Goal: Transaction & Acquisition: Download file/media

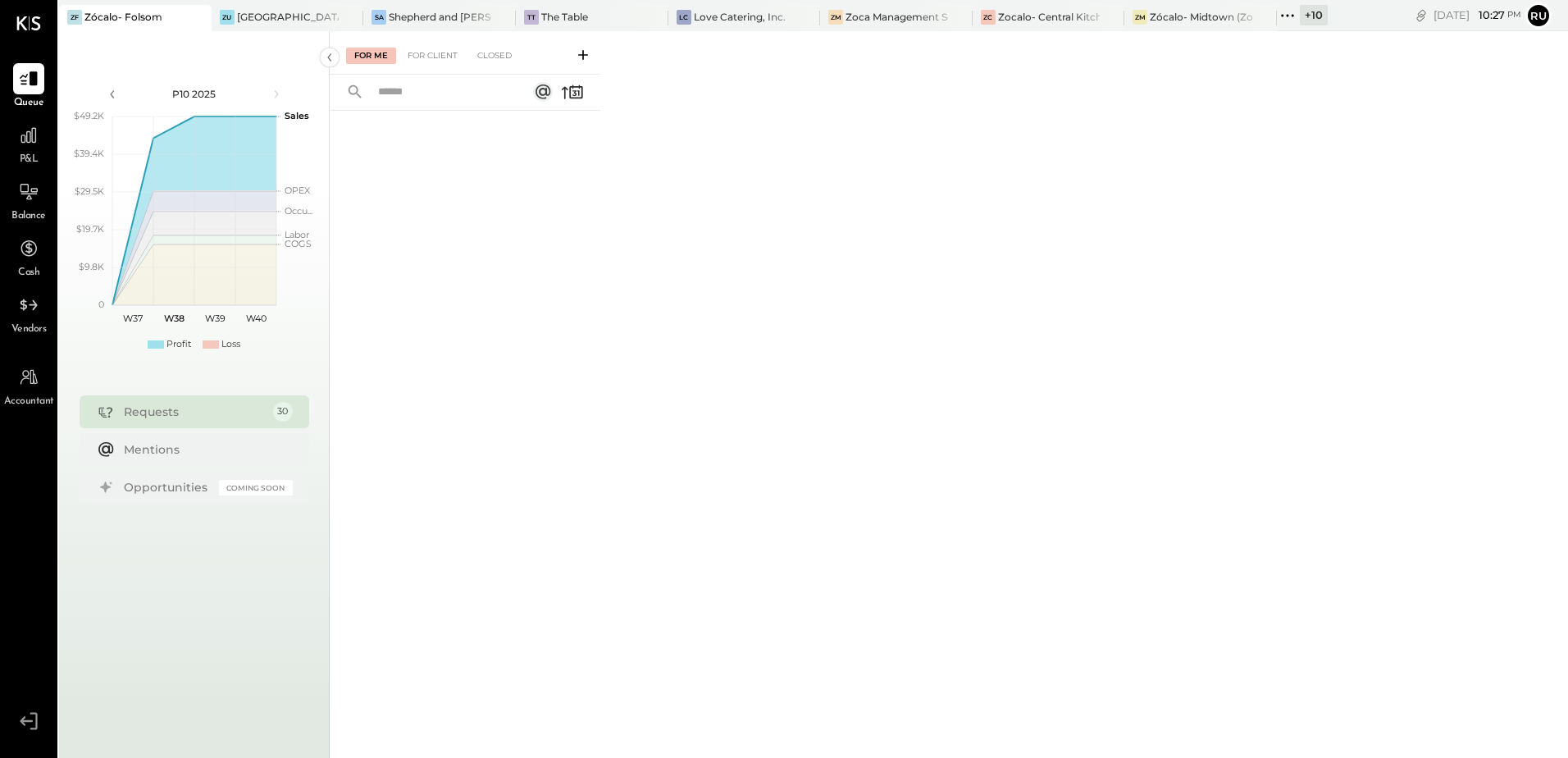
click at [172, 414] on div "Requests" at bounding box center [195, 411] width 142 height 17
click at [434, 49] on div "For Client" at bounding box center [432, 56] width 66 height 17
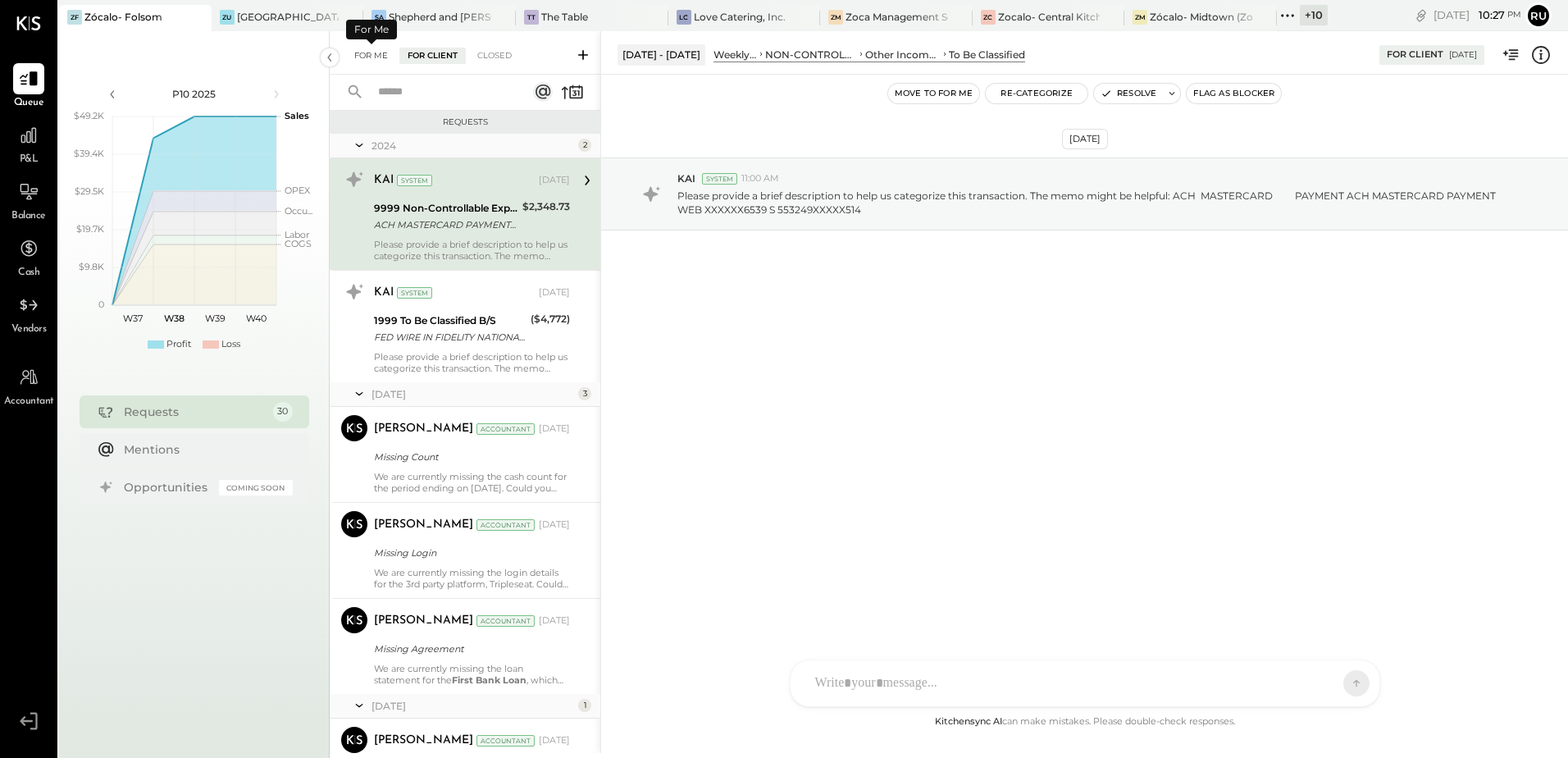
click at [378, 55] on div "For Me" at bounding box center [371, 56] width 50 height 17
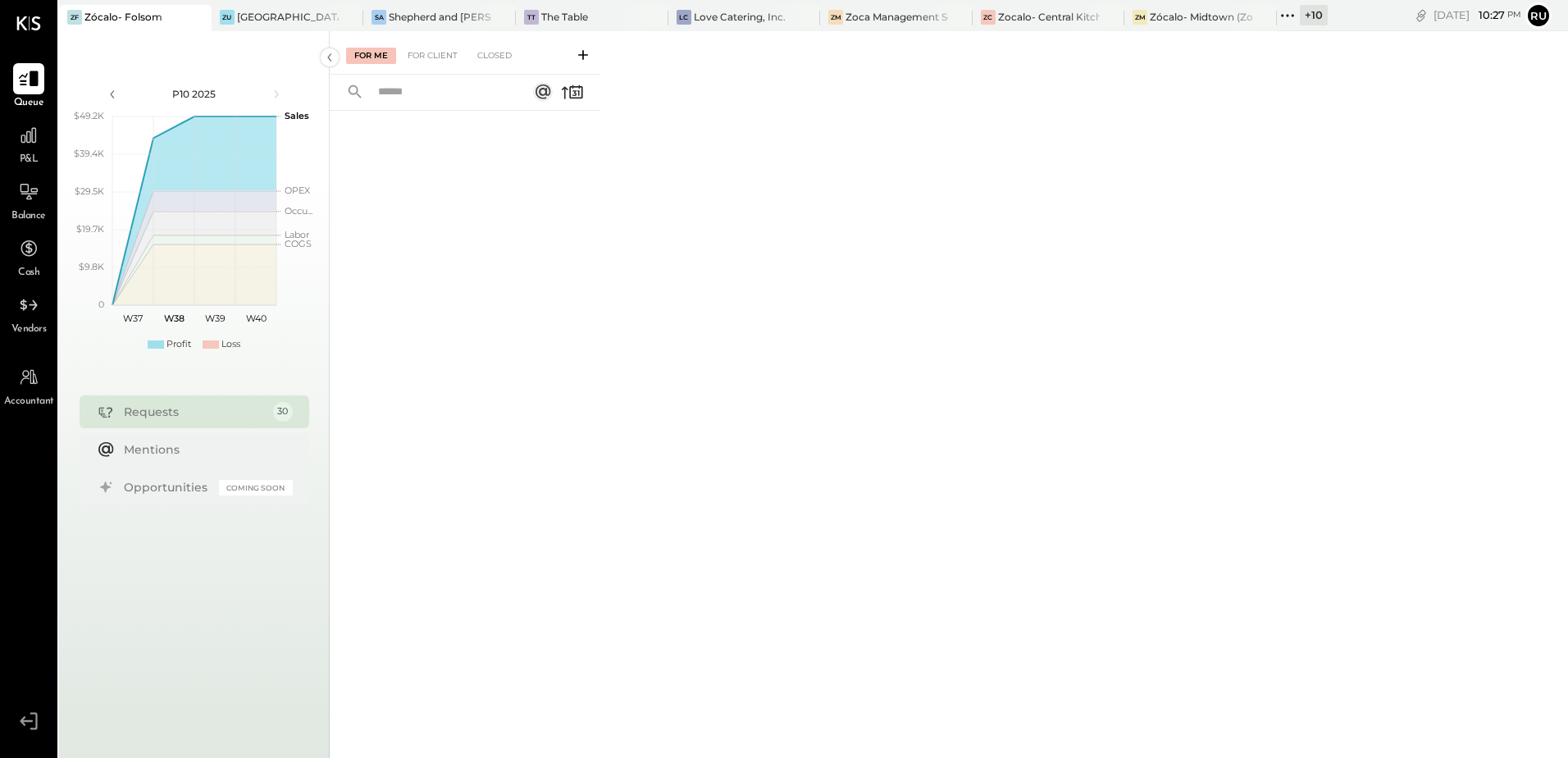
click at [36, 88] on icon at bounding box center [28, 79] width 21 height 21
click at [28, 149] on div at bounding box center [28, 134] width 31 height 31
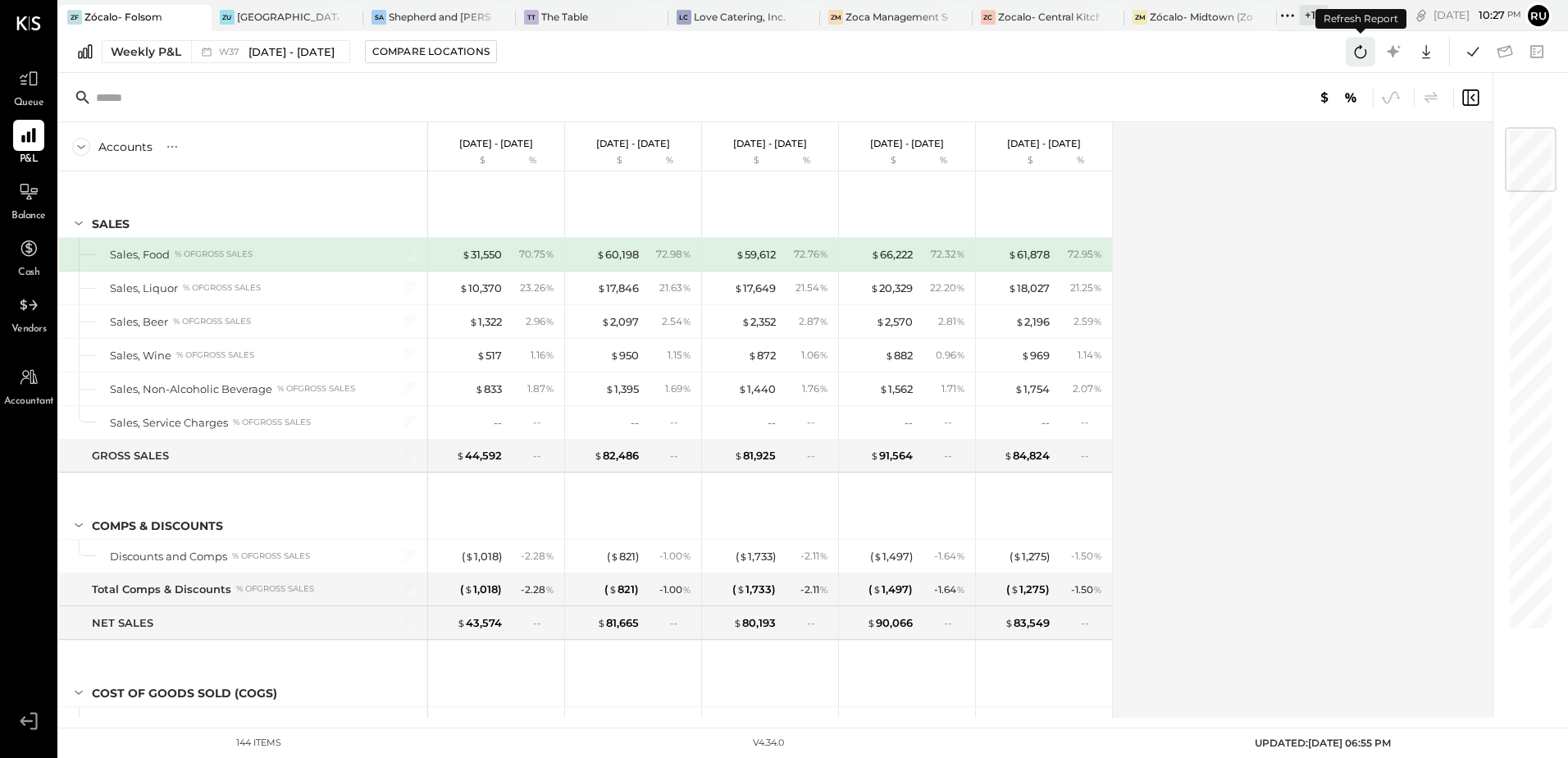
click at [1358, 50] on icon at bounding box center [1360, 51] width 21 height 21
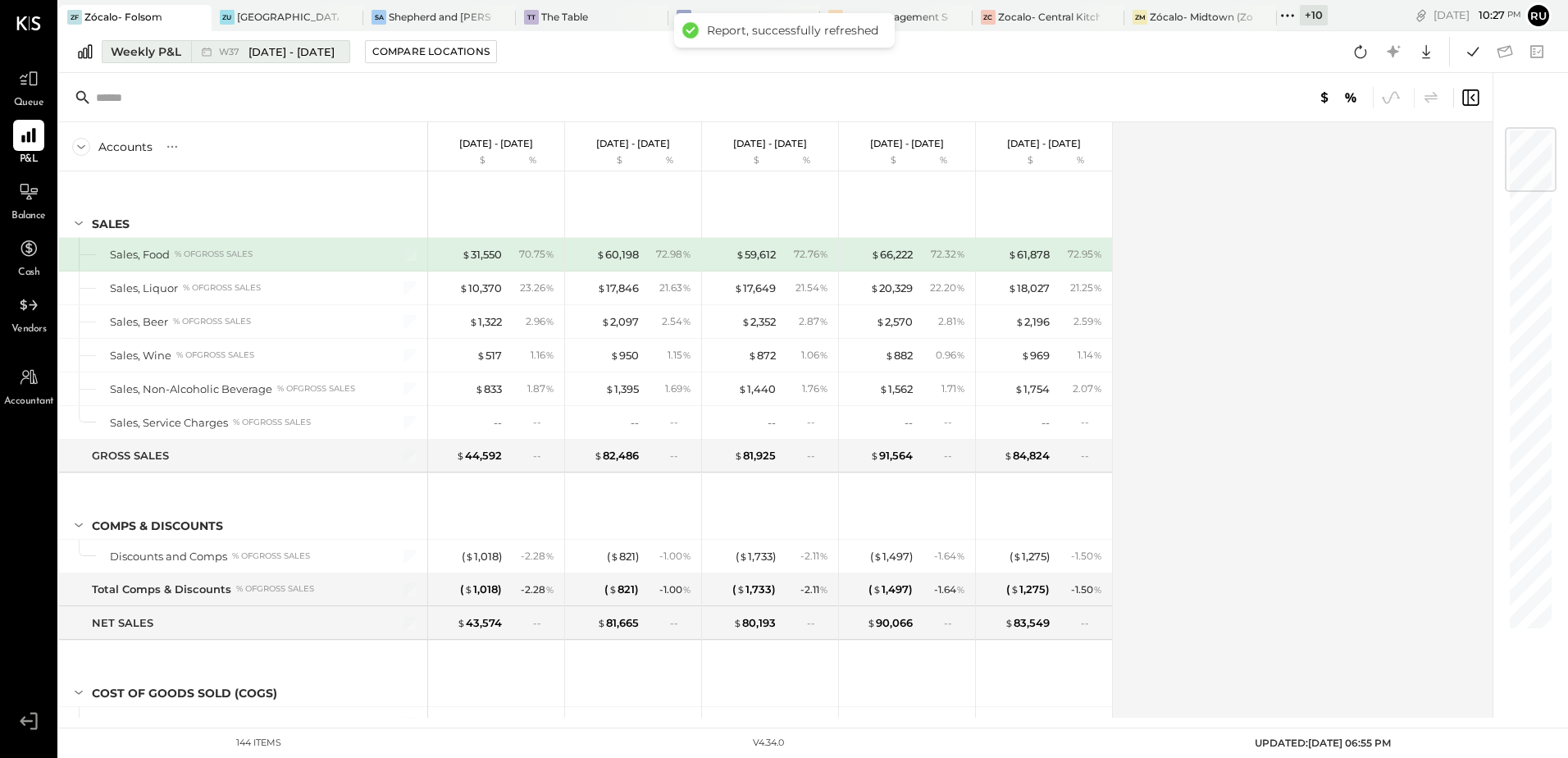
click at [152, 52] on div "Weekly P&L" at bounding box center [146, 51] width 71 height 17
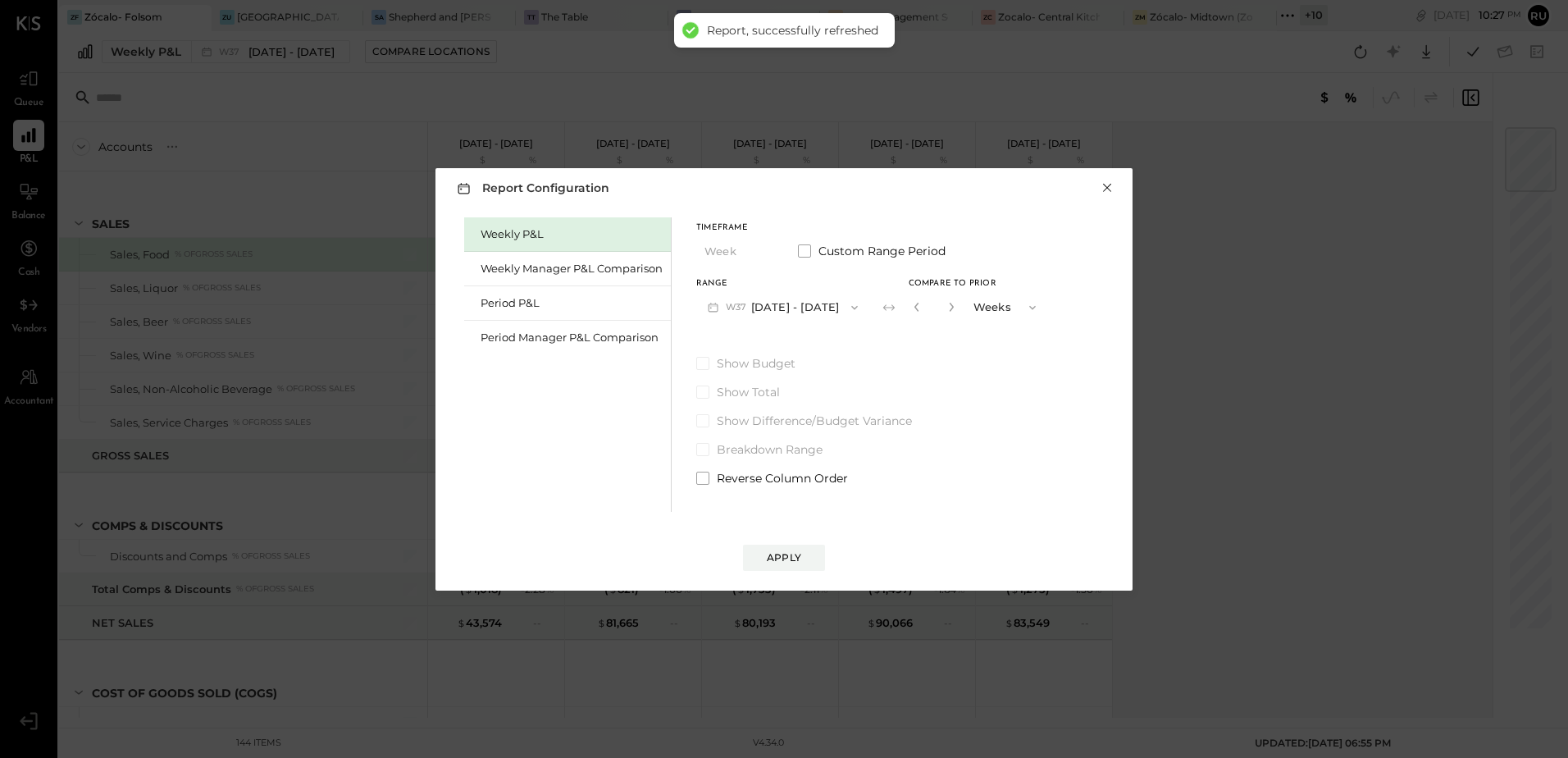
click at [1103, 187] on button "×" at bounding box center [1107, 188] width 15 height 17
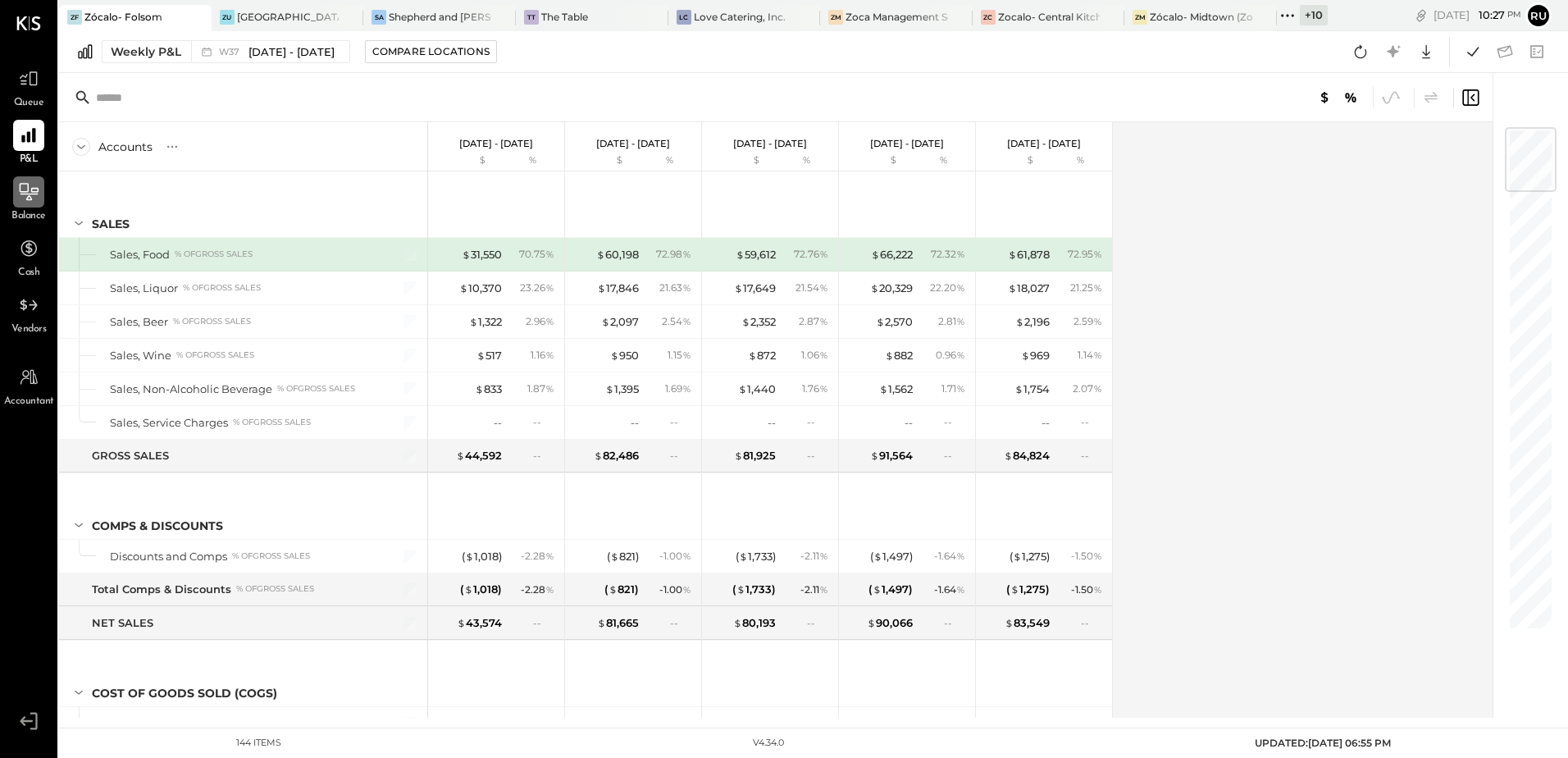
click at [35, 190] on icon at bounding box center [28, 192] width 21 height 21
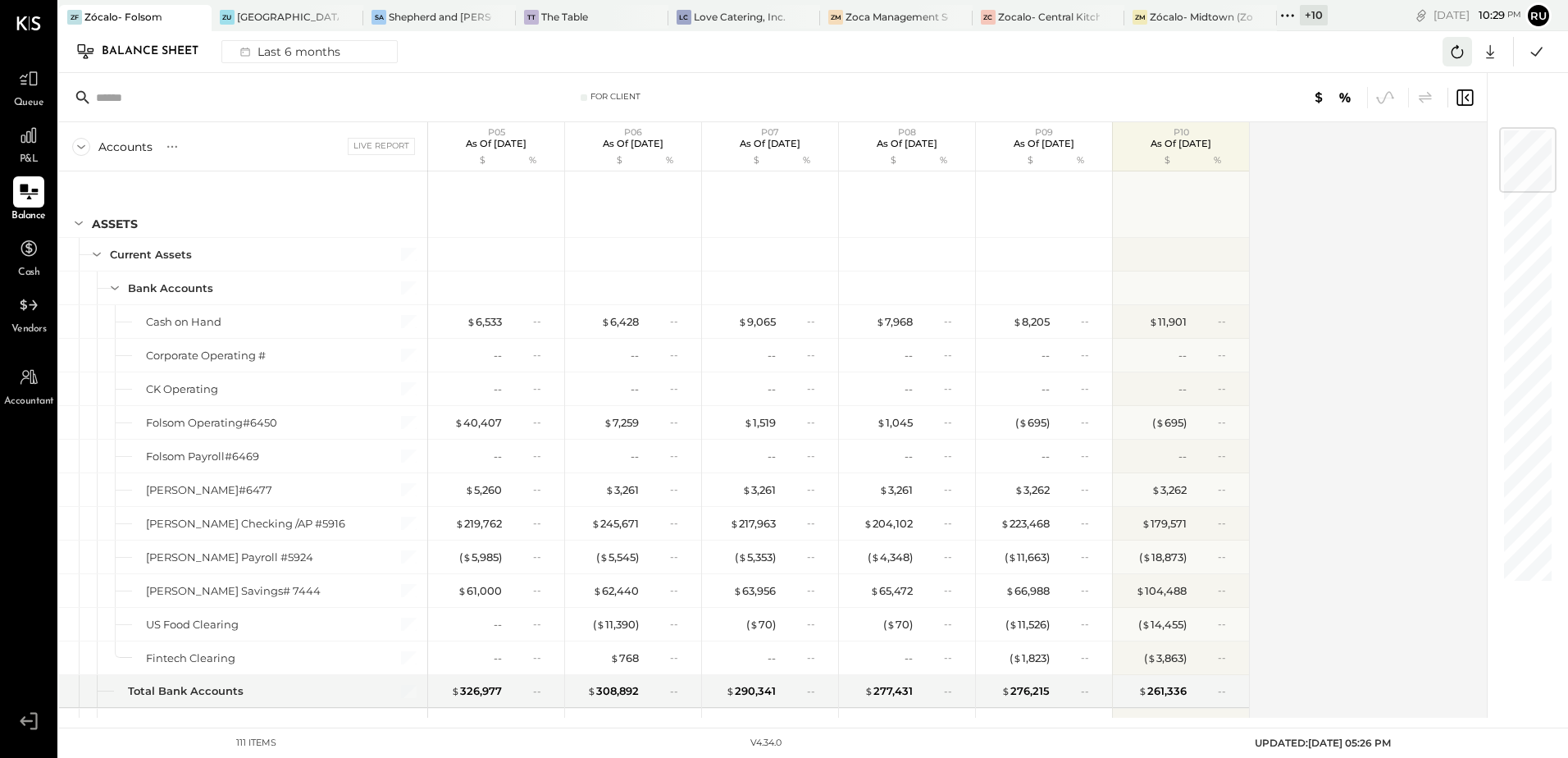
click at [1454, 54] on icon at bounding box center [1457, 51] width 21 height 21
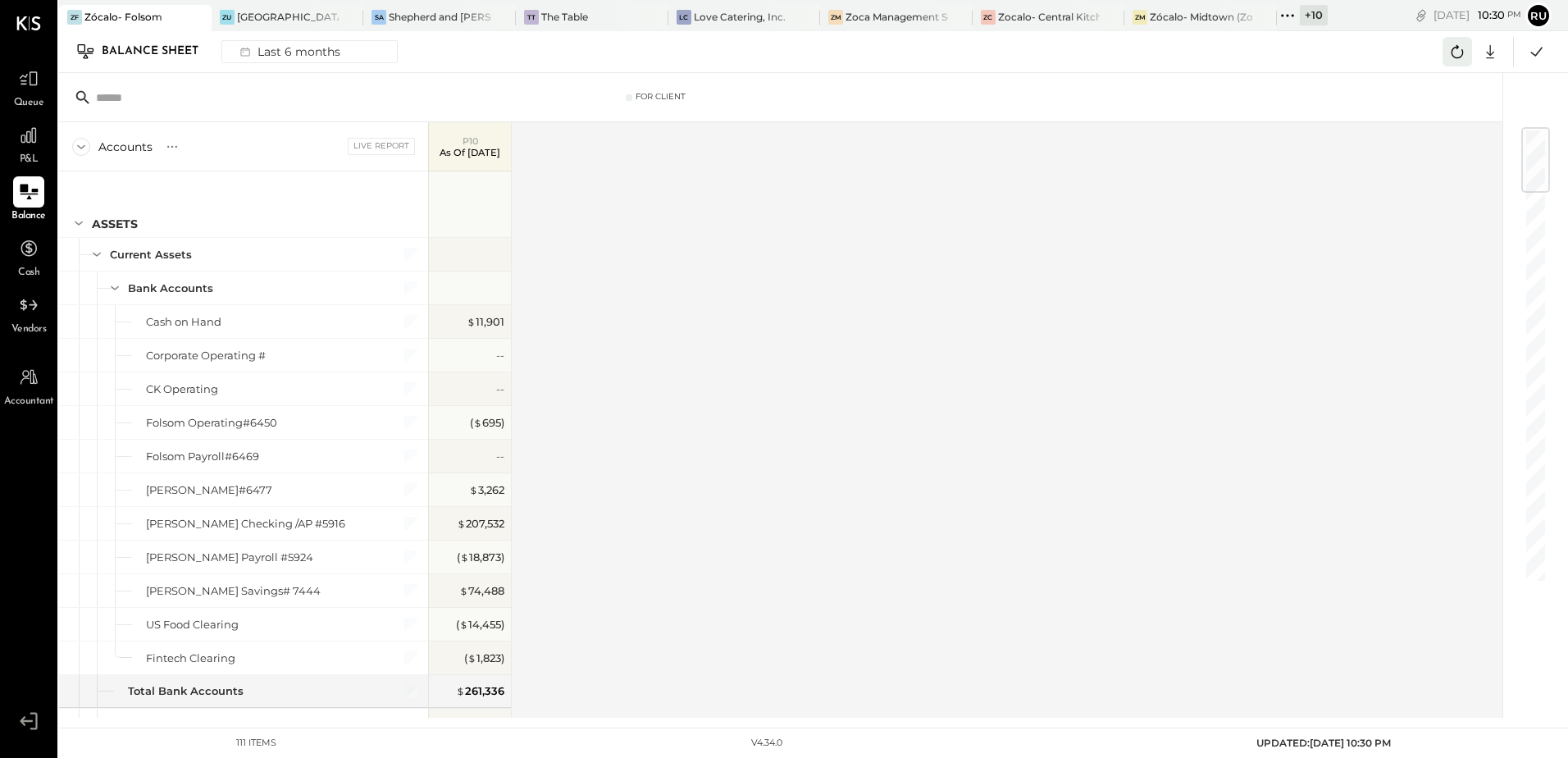
click at [1459, 57] on icon at bounding box center [1457, 51] width 21 height 21
click at [20, 193] on icon at bounding box center [28, 192] width 21 height 21
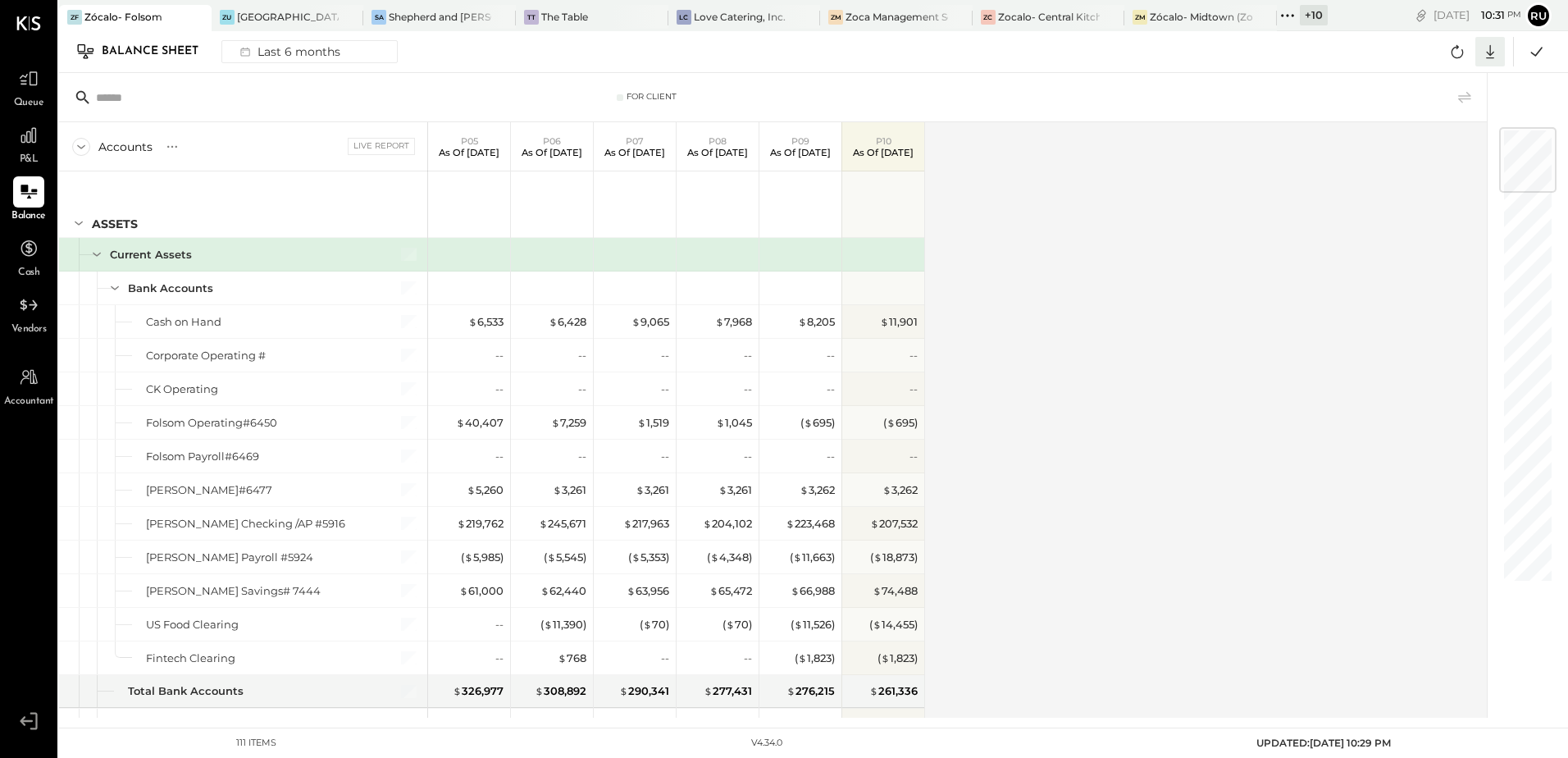
click at [1495, 51] on icon at bounding box center [1490, 51] width 21 height 21
click at [1205, 177] on div "Accounts S GL Live Report P05 As of [DATE] P06 As of [DATE] P07 As of [DATE] P0…" at bounding box center [774, 419] width 1430 height 595
click at [275, 17] on div "[GEOGRAPHIC_DATA]" at bounding box center [288, 17] width 103 height 14
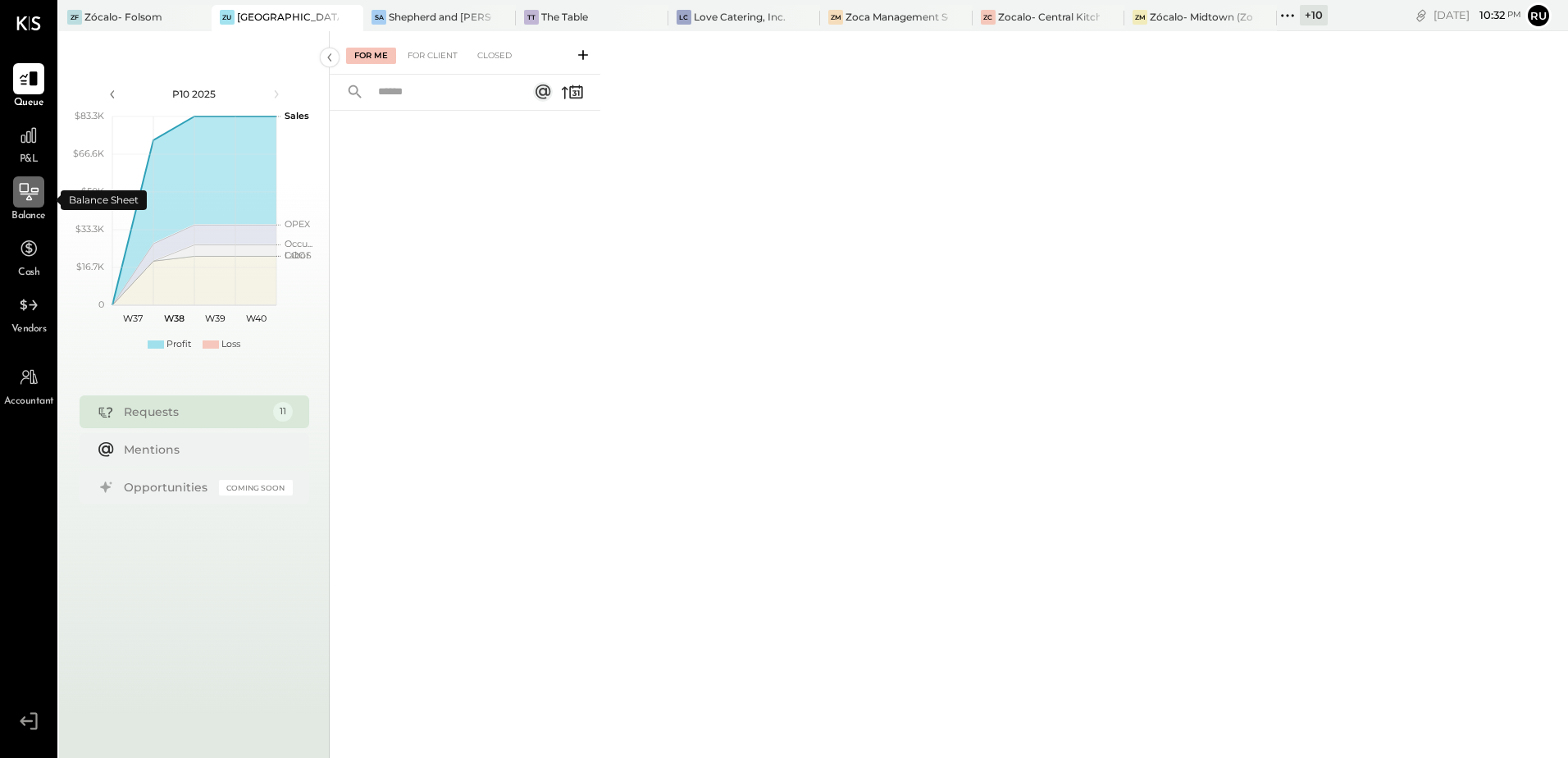
click at [18, 207] on div at bounding box center [28, 191] width 31 height 31
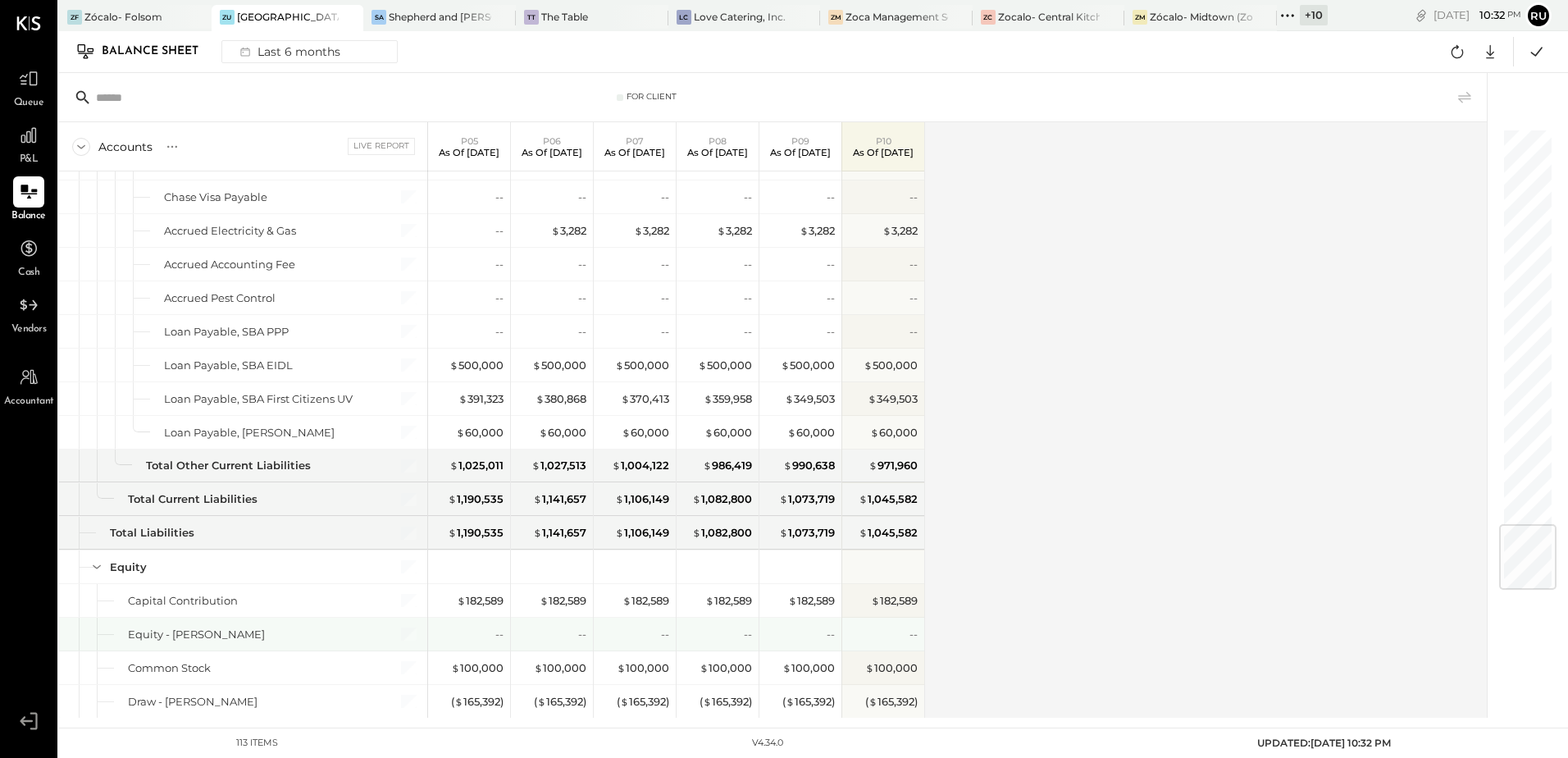
scroll to position [3292, 0]
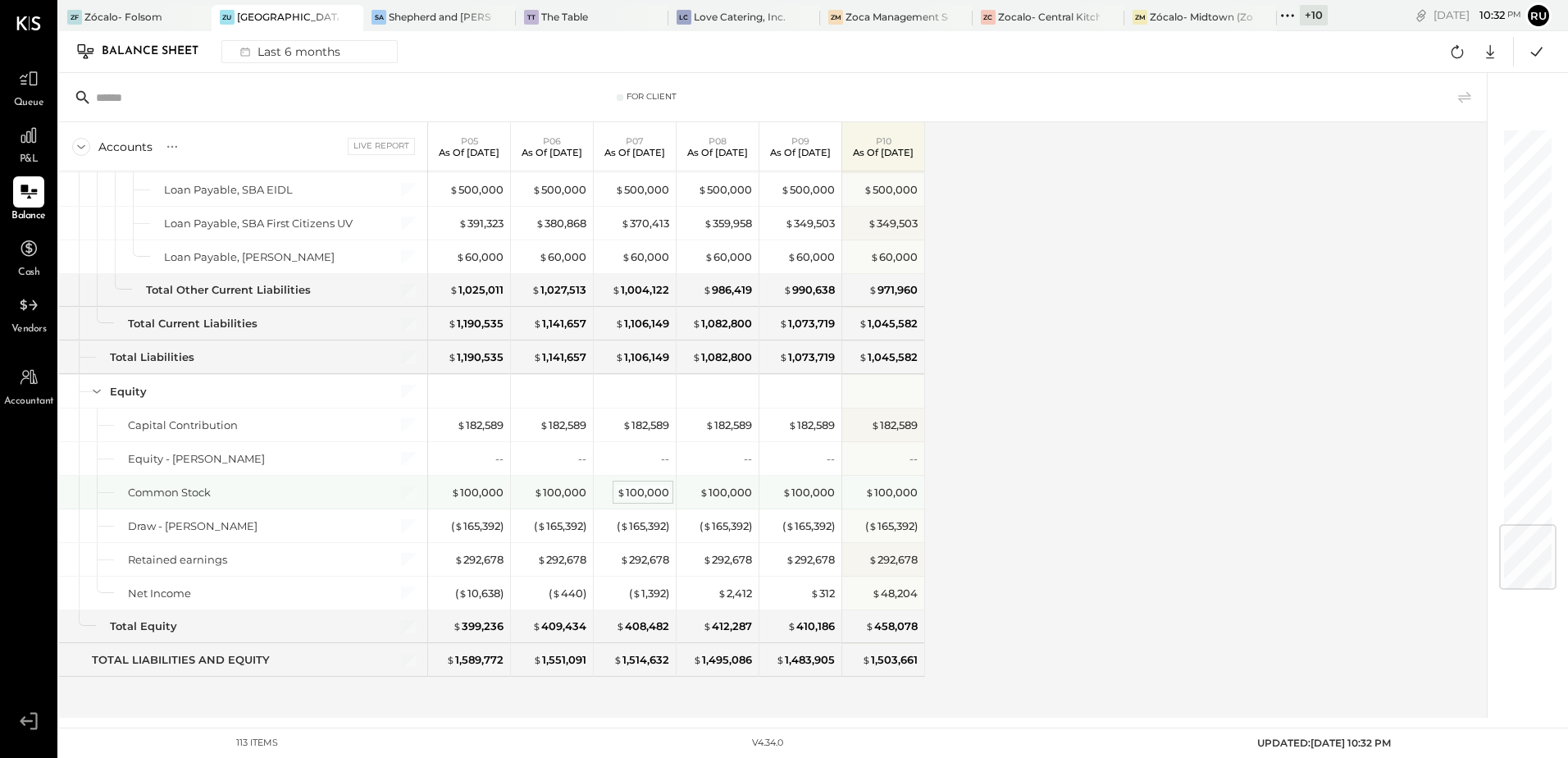
click at [663, 498] on div "$ 100,000" at bounding box center [634, 492] width 82 height 33
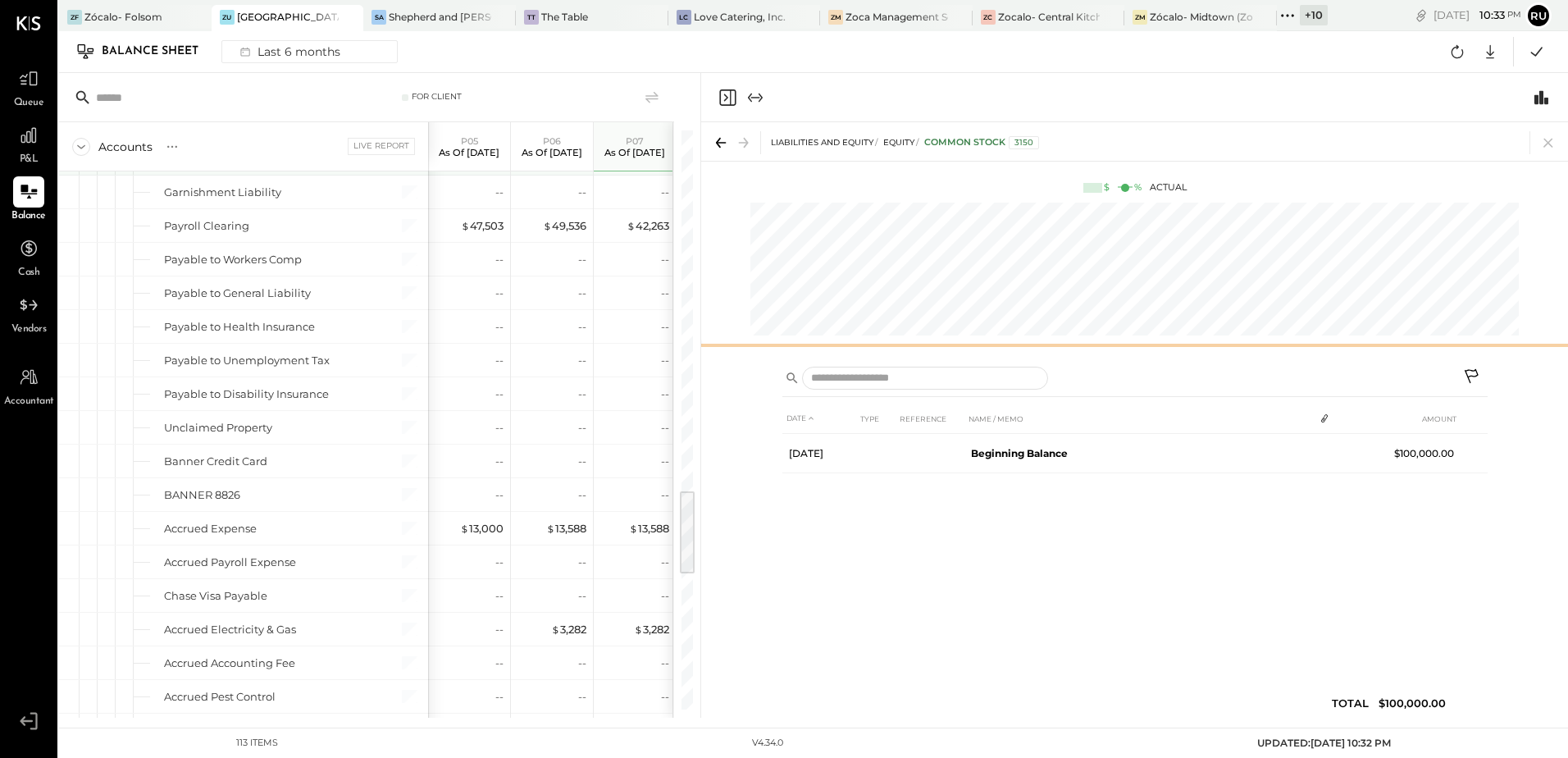
scroll to position [2390, 0]
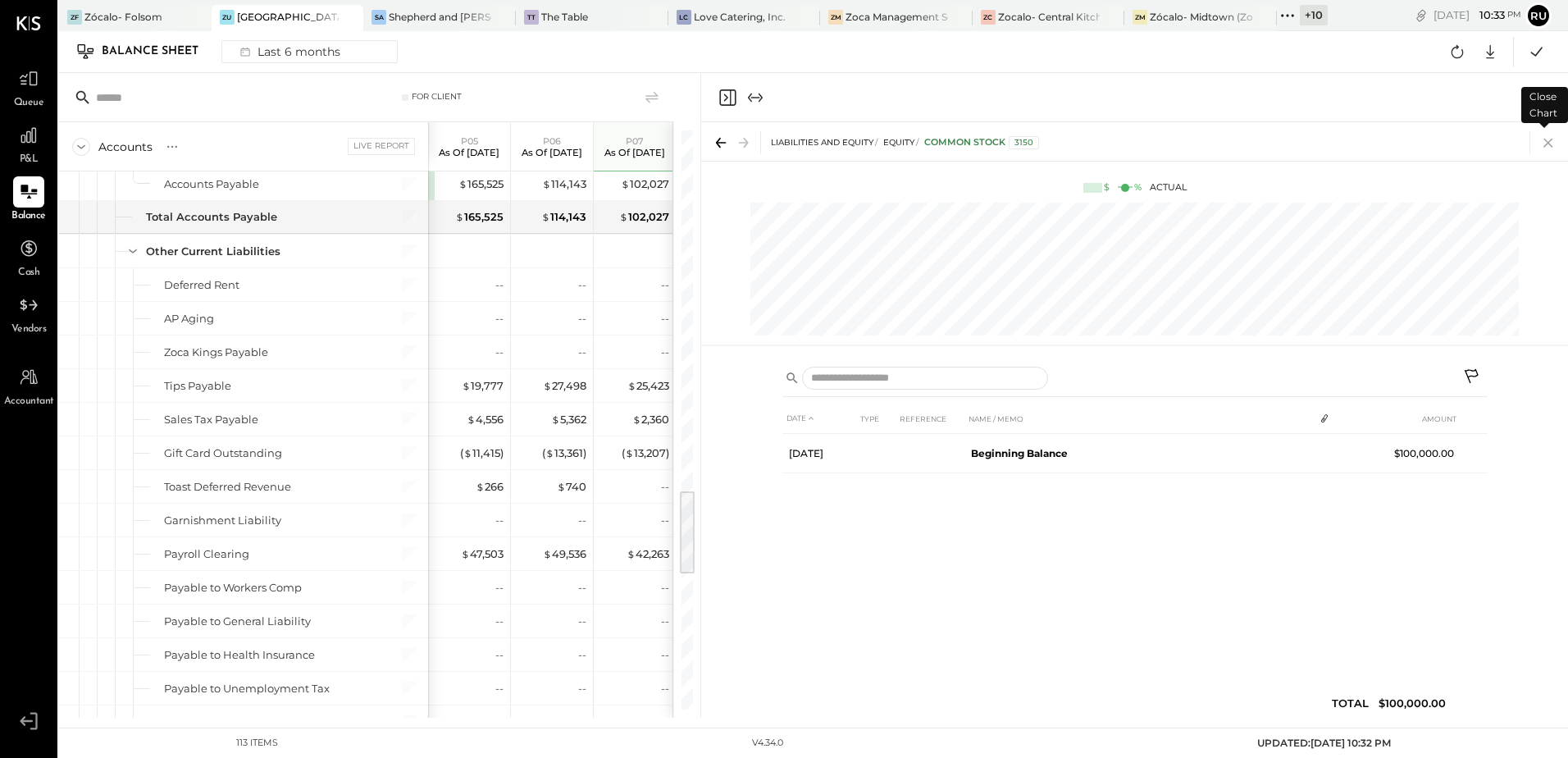
click at [1549, 145] on icon at bounding box center [1549, 142] width 23 height 23
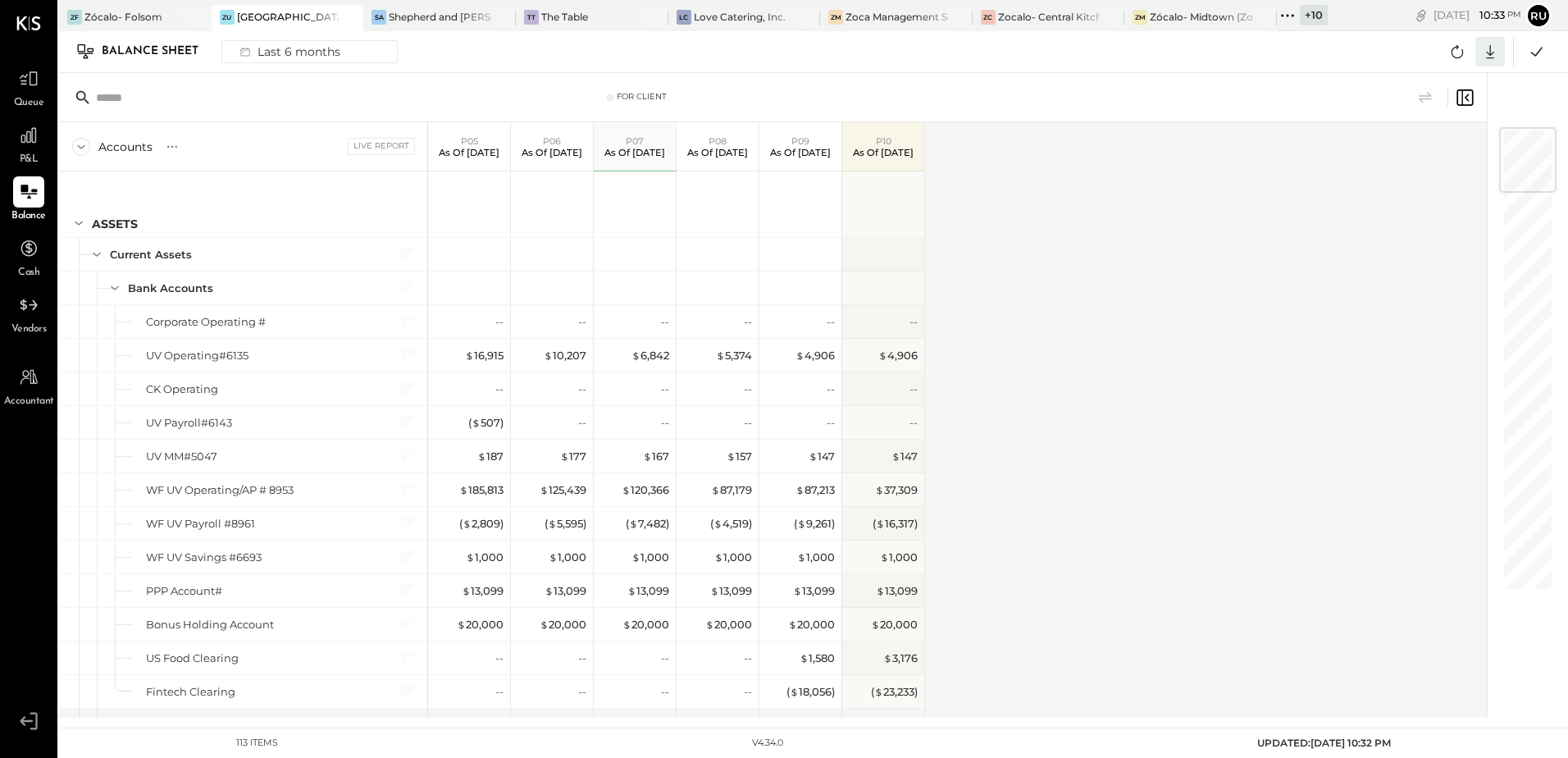
click at [1485, 56] on icon at bounding box center [1490, 51] width 21 height 21
click at [1439, 80] on link "CSV" at bounding box center [1439, 79] width 131 height 34
click at [1118, 233] on div "Accounts S GL Live Report P05 As of [DATE] P06 As of [DATE] P07 As of [DATE] P0…" at bounding box center [774, 419] width 1430 height 595
click at [1494, 54] on icon at bounding box center [1490, 51] width 21 height 21
click at [1426, 143] on div "Excel" at bounding box center [1439, 147] width 131 height 34
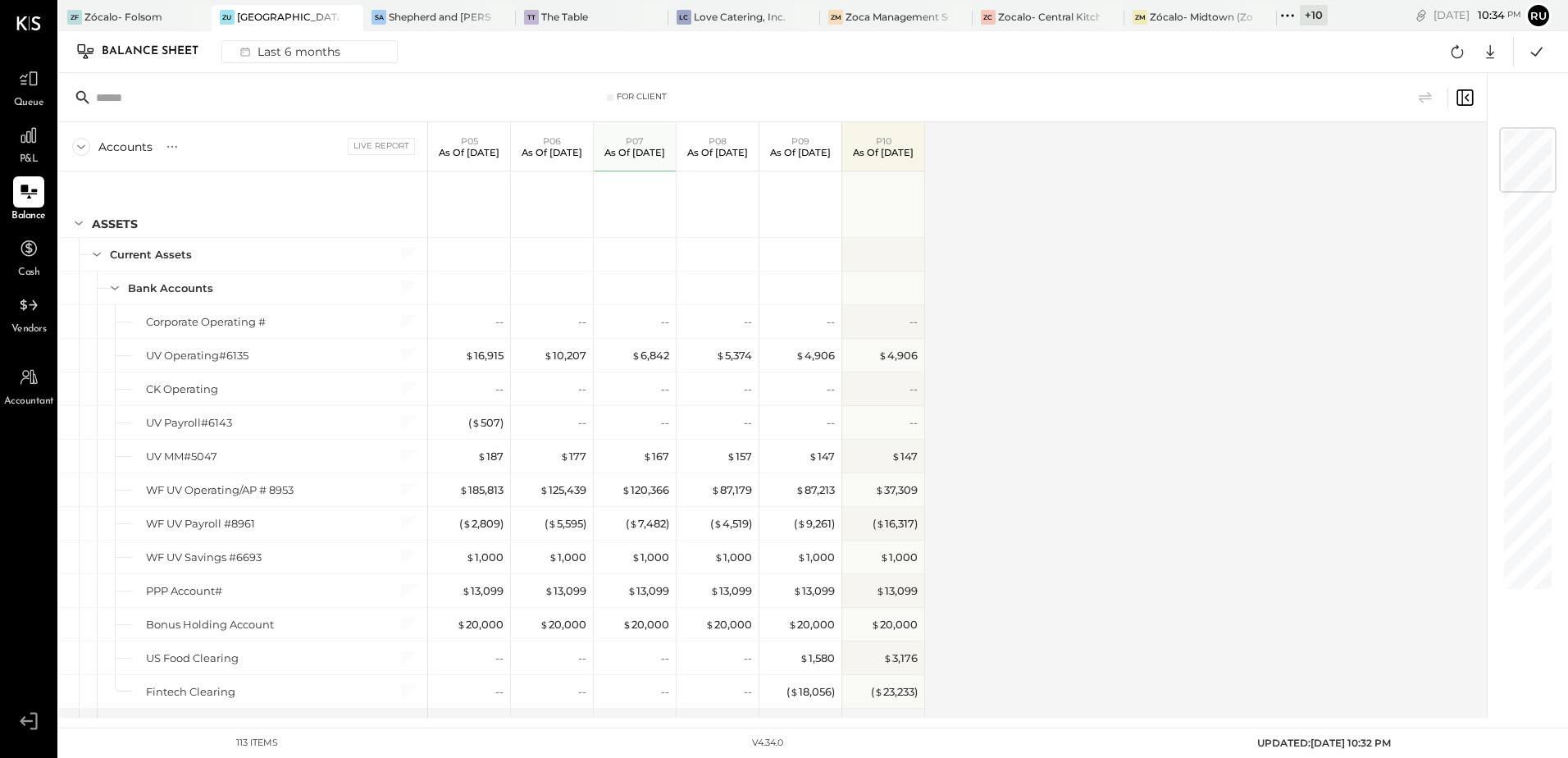
click at [1008, 335] on div "Accounts S GL Live Report P05 As of [DATE] P06 As of [DATE] P07 As of [DATE] P0…" at bounding box center [774, 419] width 1430 height 595
